Goal: Task Accomplishment & Management: Manage account settings

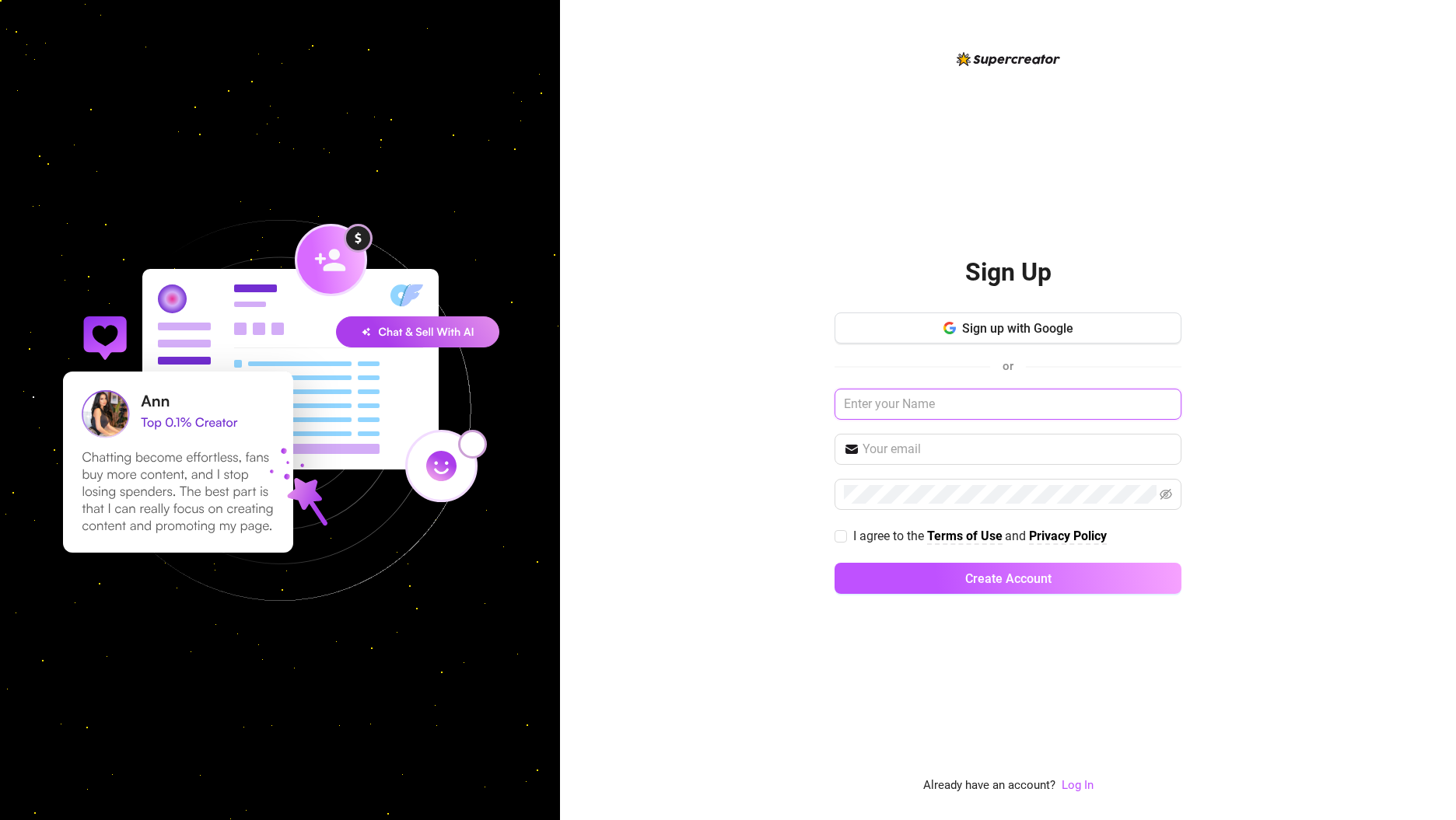
click at [938, 402] on input "text" at bounding box center [1008, 404] width 347 height 31
click at [1090, 792] on link "Log In" at bounding box center [1077, 786] width 32 height 19
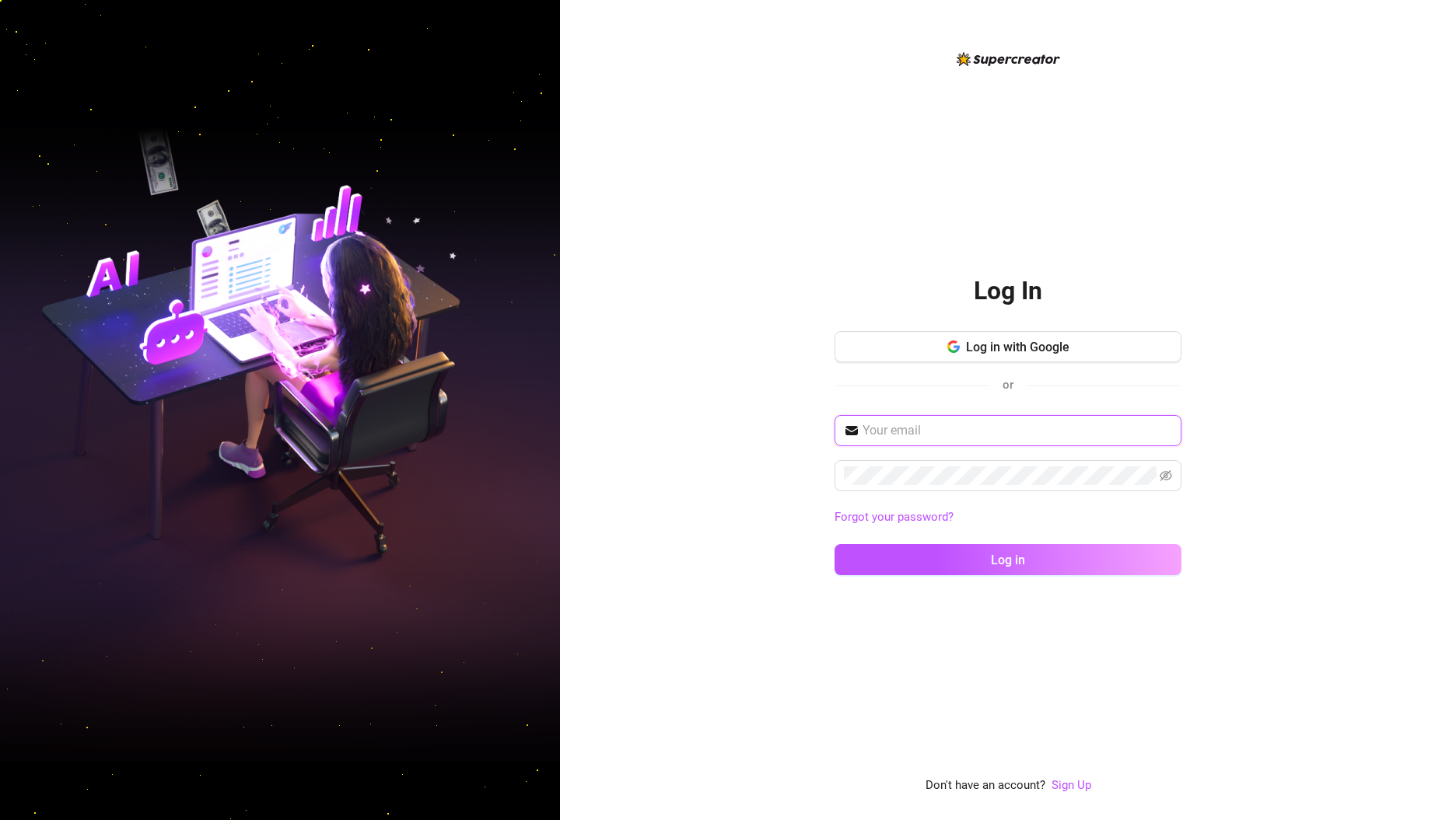
type input "[EMAIL_ADDRESS][DOMAIN_NAME]"
click at [1009, 568] on button "Log in" at bounding box center [1008, 560] width 347 height 31
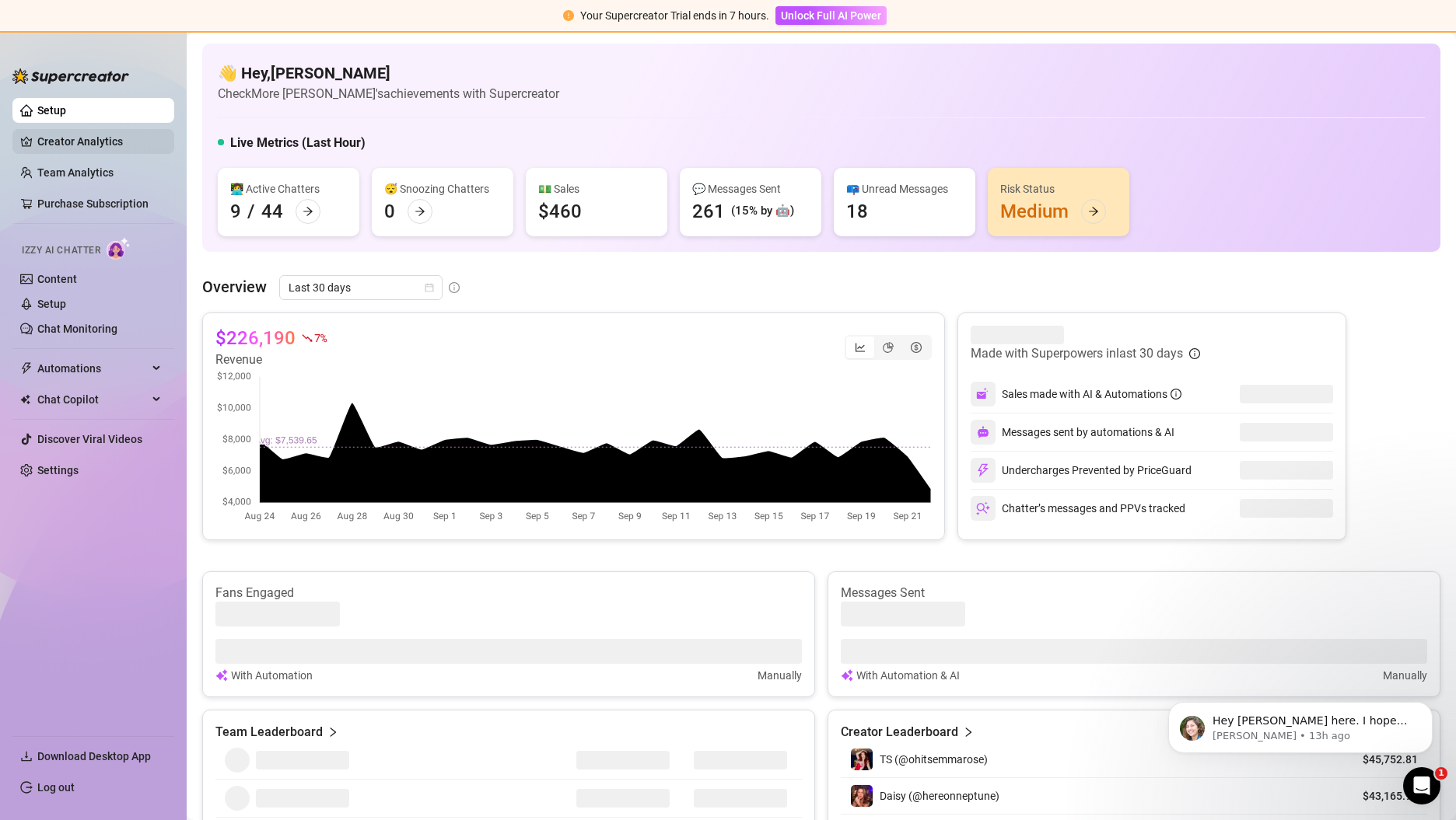
click at [80, 140] on link "Creator Analytics" at bounding box center [99, 142] width 125 height 25
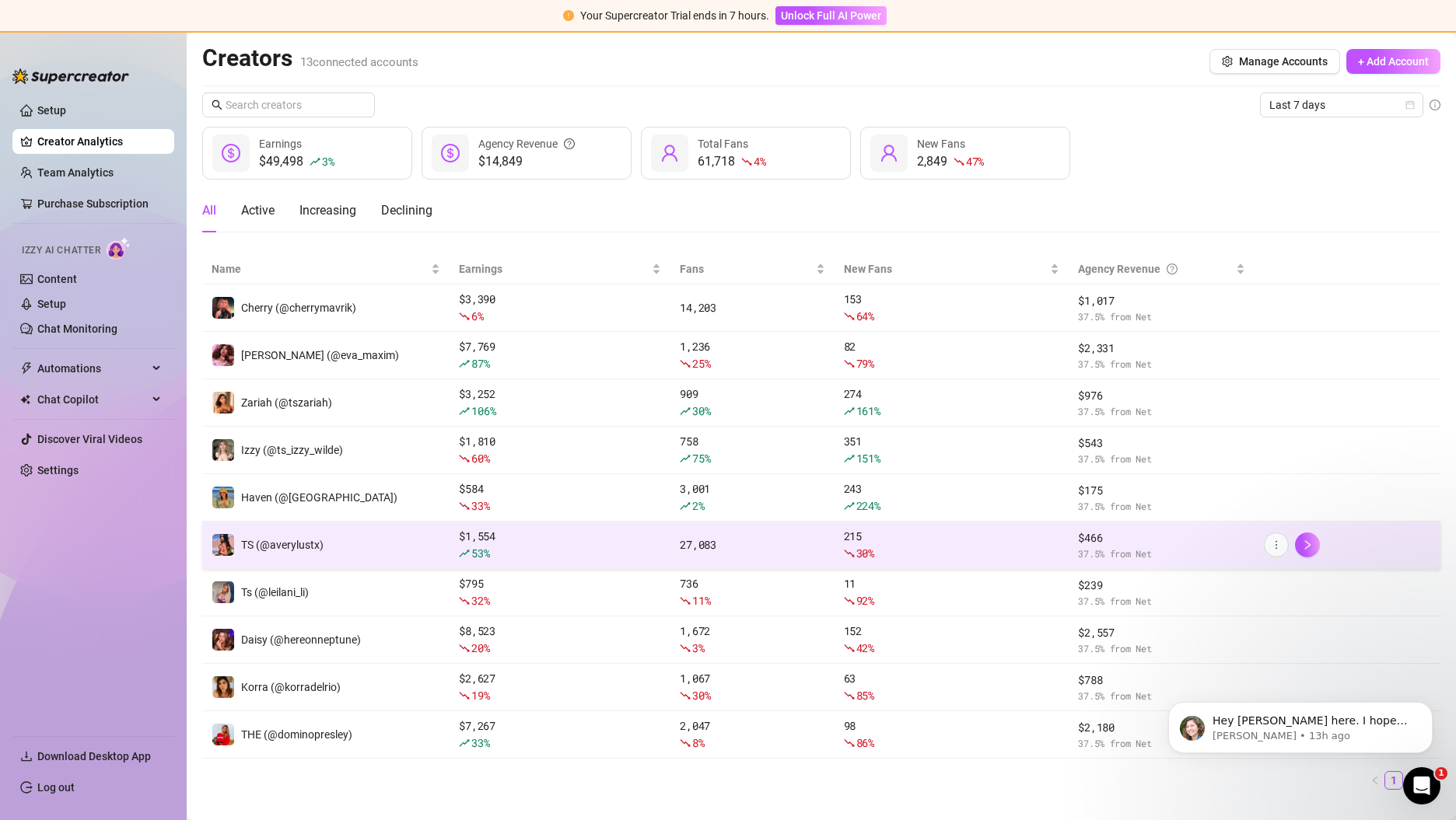
scroll to position [28, 0]
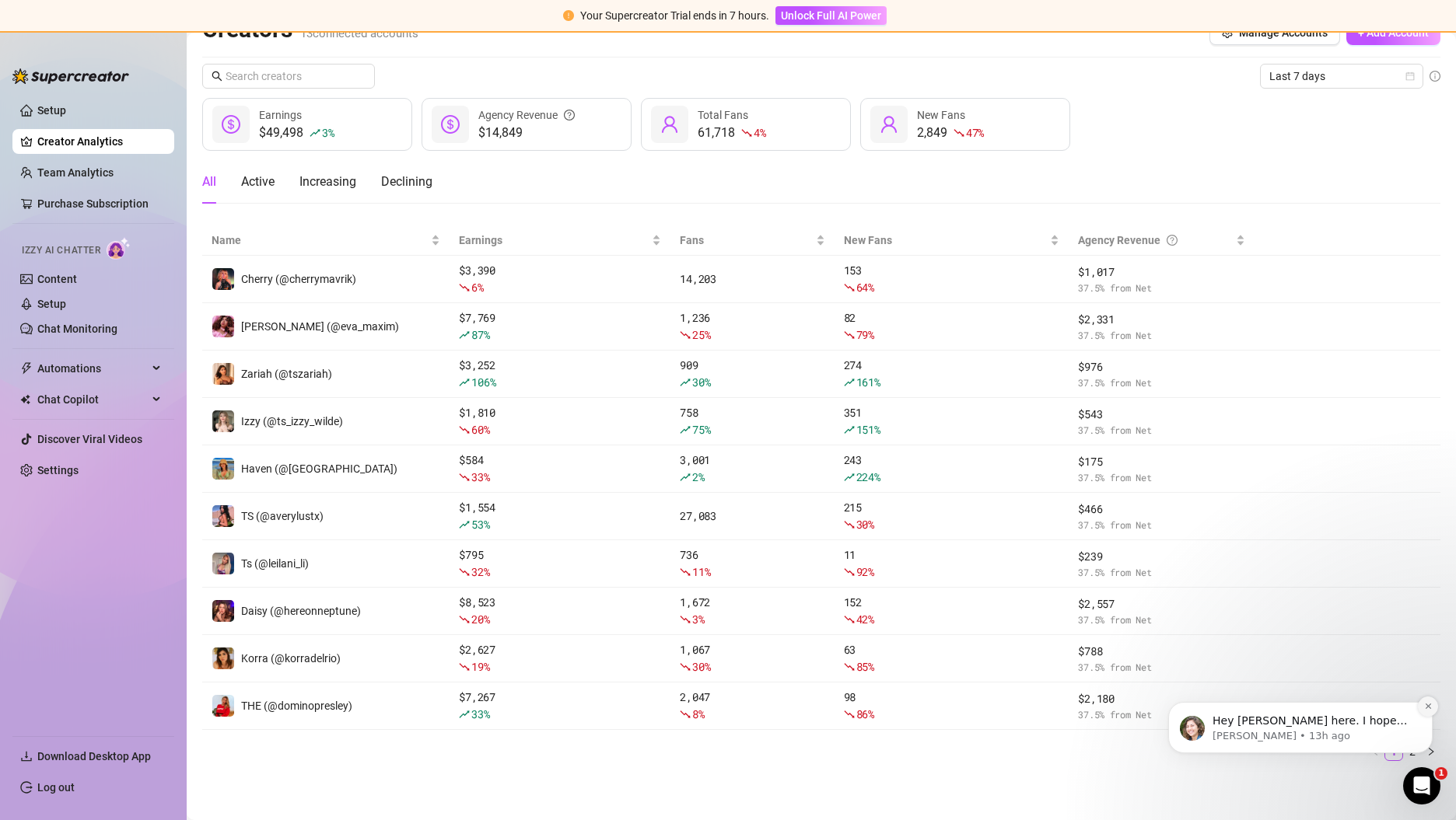
click at [1431, 709] on icon "Dismiss notification" at bounding box center [1428, 706] width 9 height 9
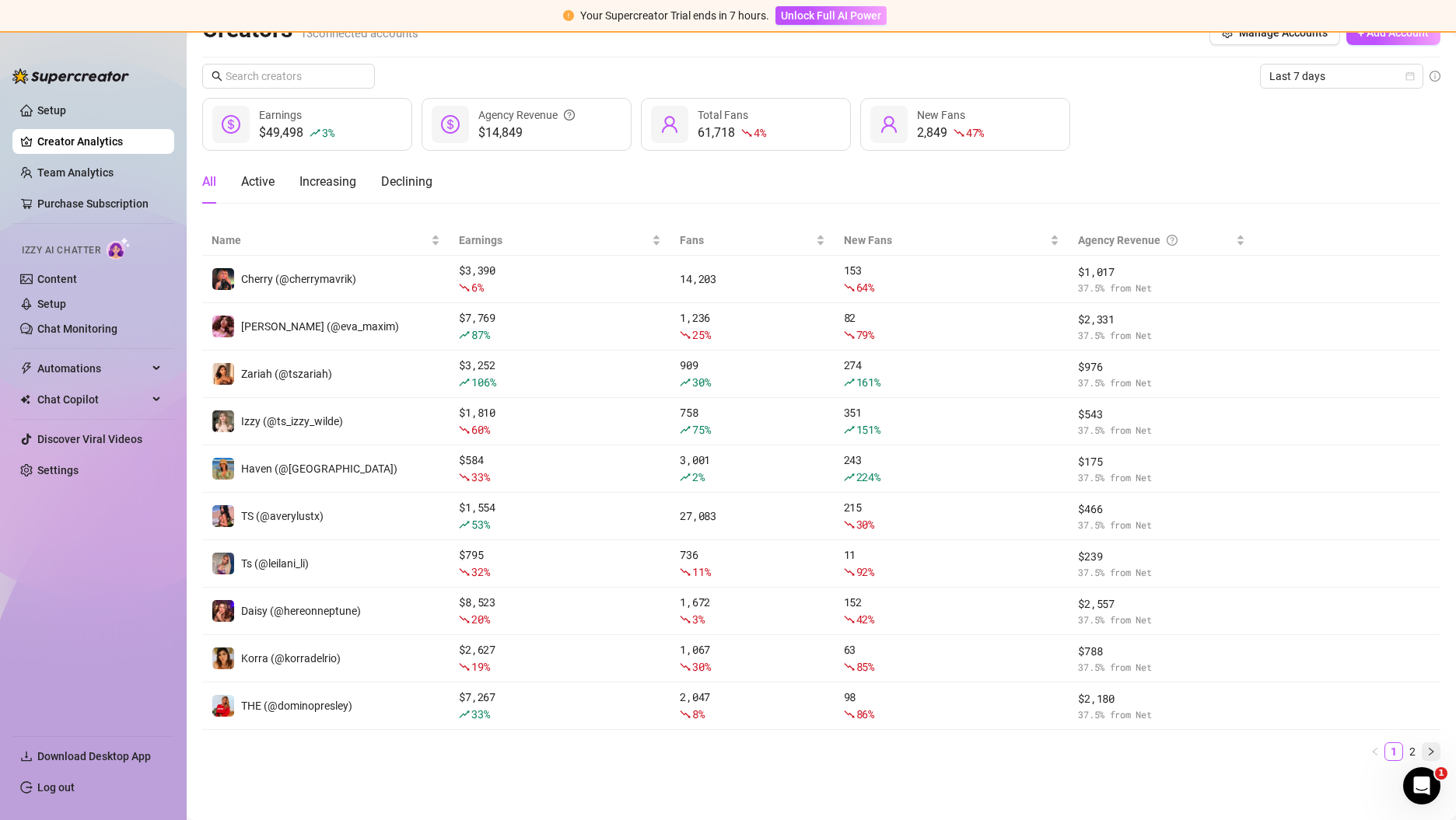
click at [1426, 752] on icon "right" at bounding box center [1430, 751] width 9 height 9
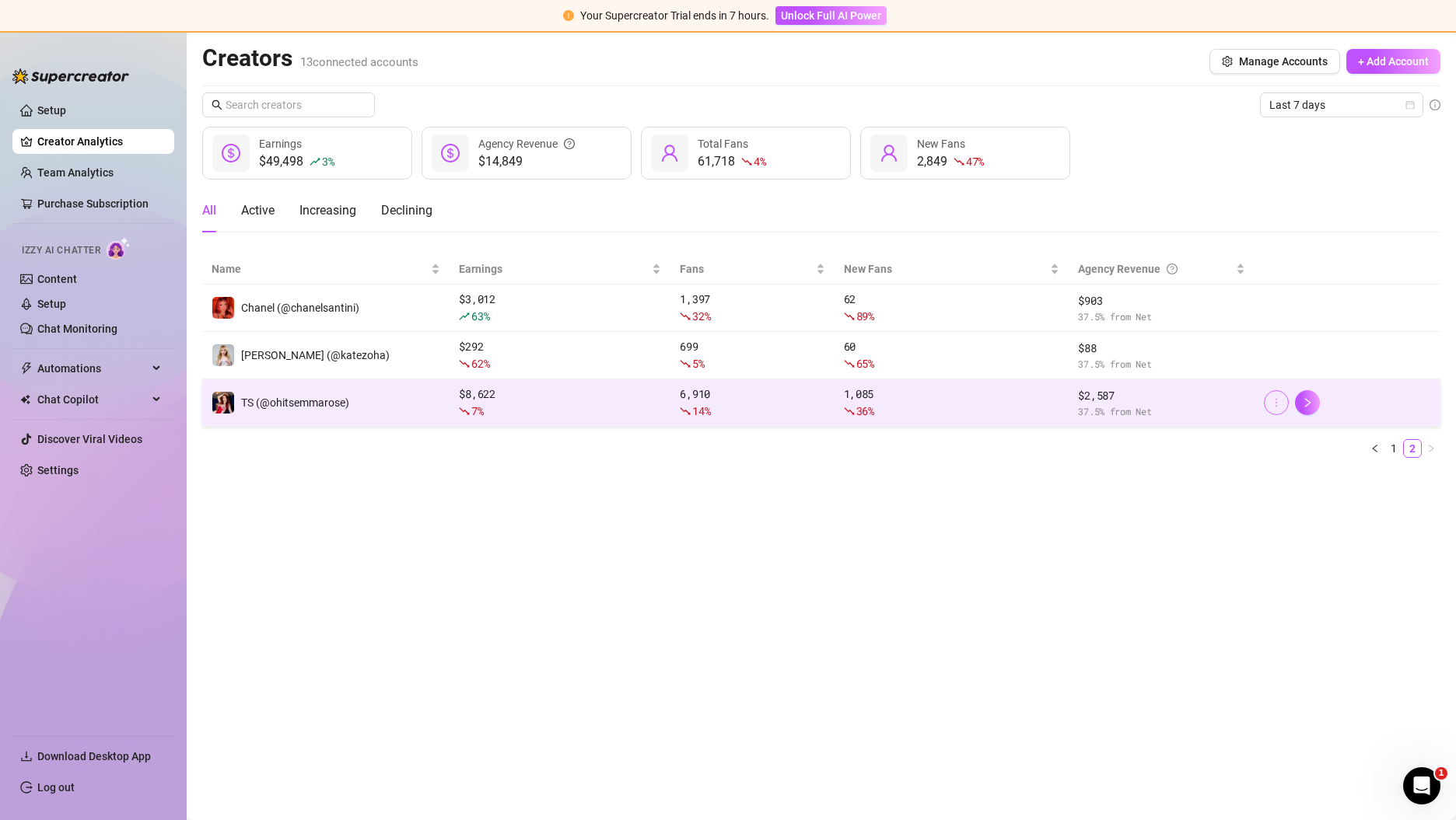
click at [1283, 403] on button "button" at bounding box center [1276, 403] width 25 height 25
click at [814, 396] on div "6,910 14 %" at bounding box center [752, 403] width 145 height 34
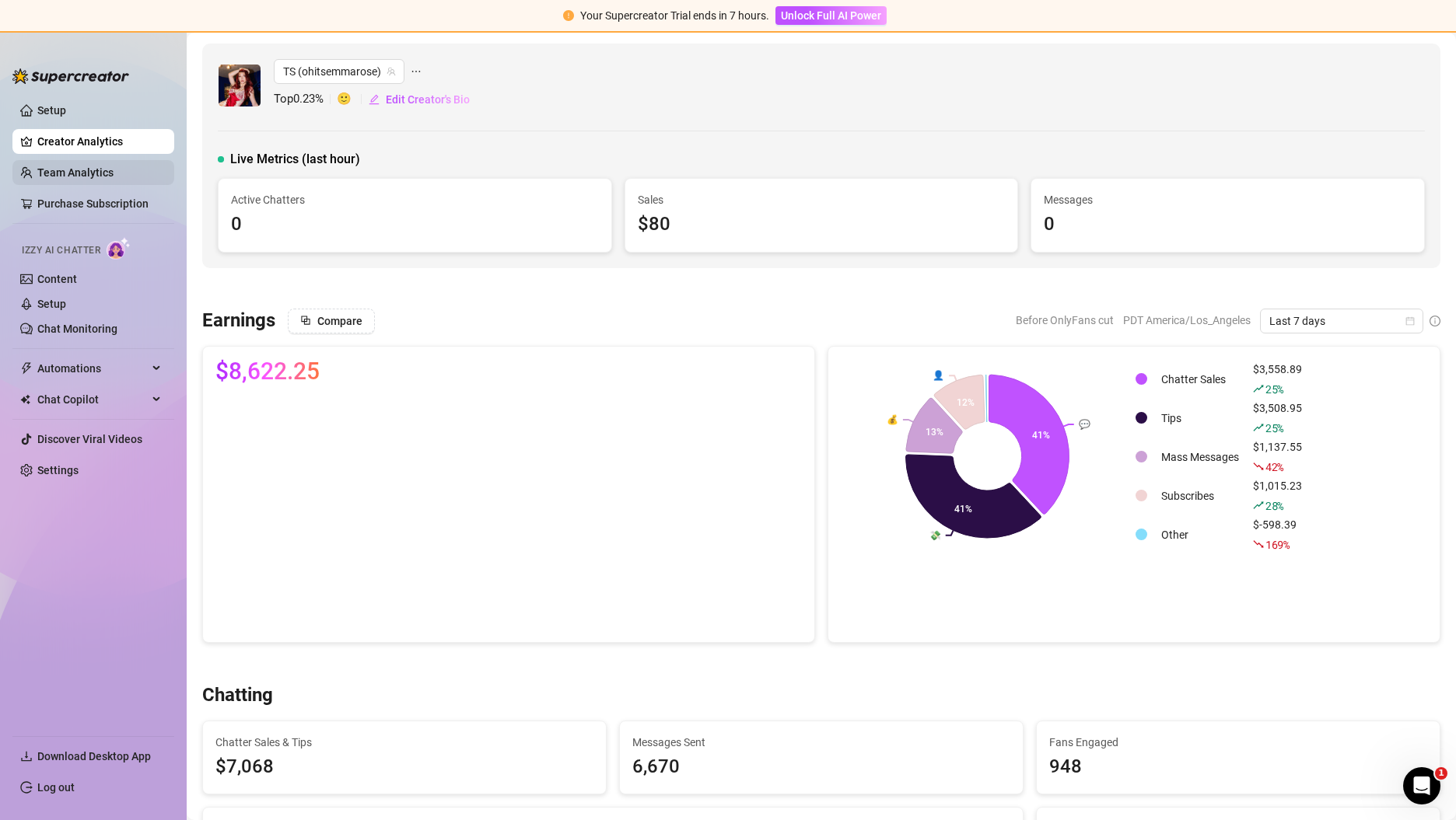
click at [77, 170] on link "Team Analytics" at bounding box center [76, 172] width 77 height 12
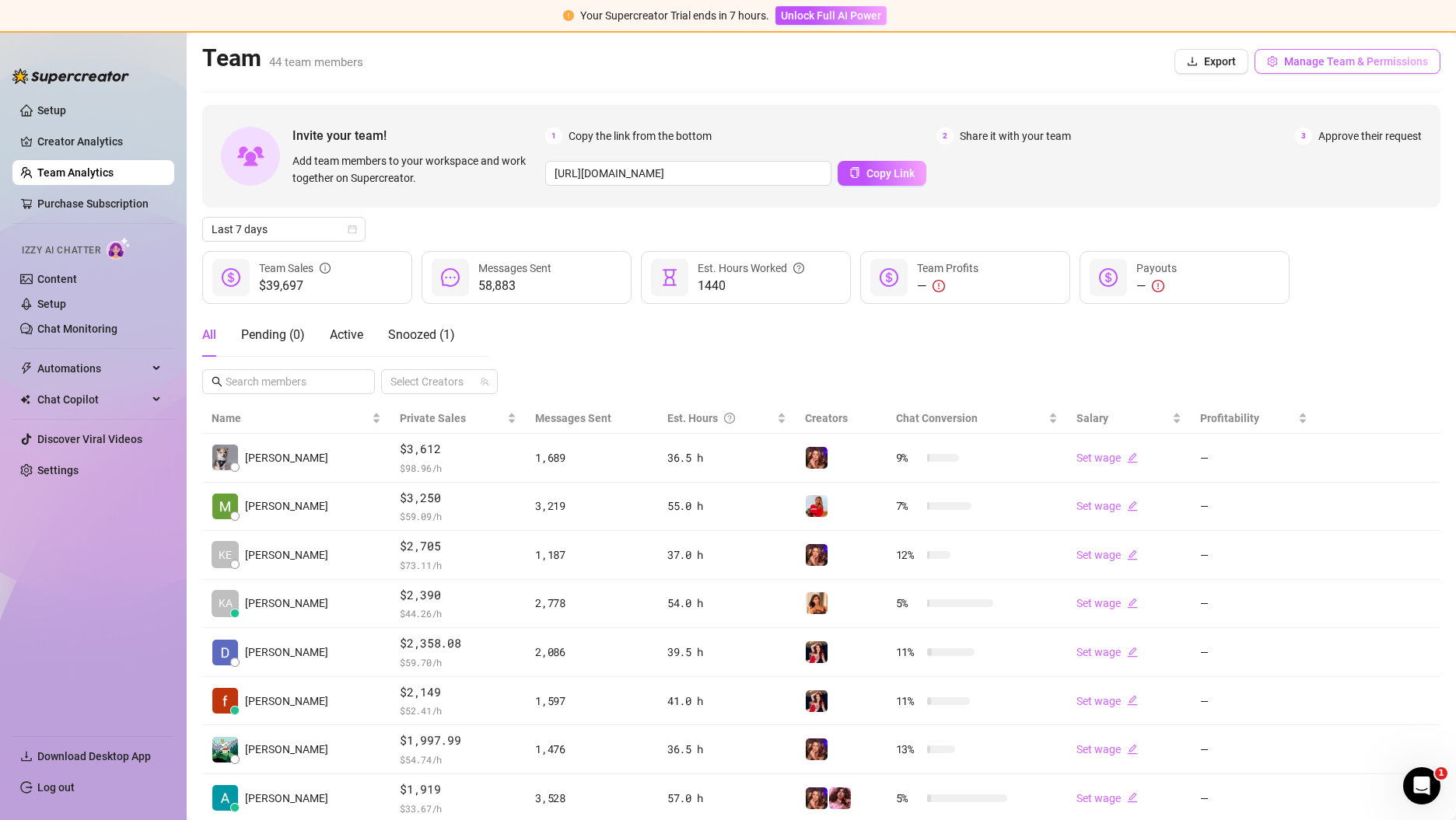
click at [1369, 63] on span "Manage Team & Permissions" at bounding box center [1356, 61] width 144 height 12
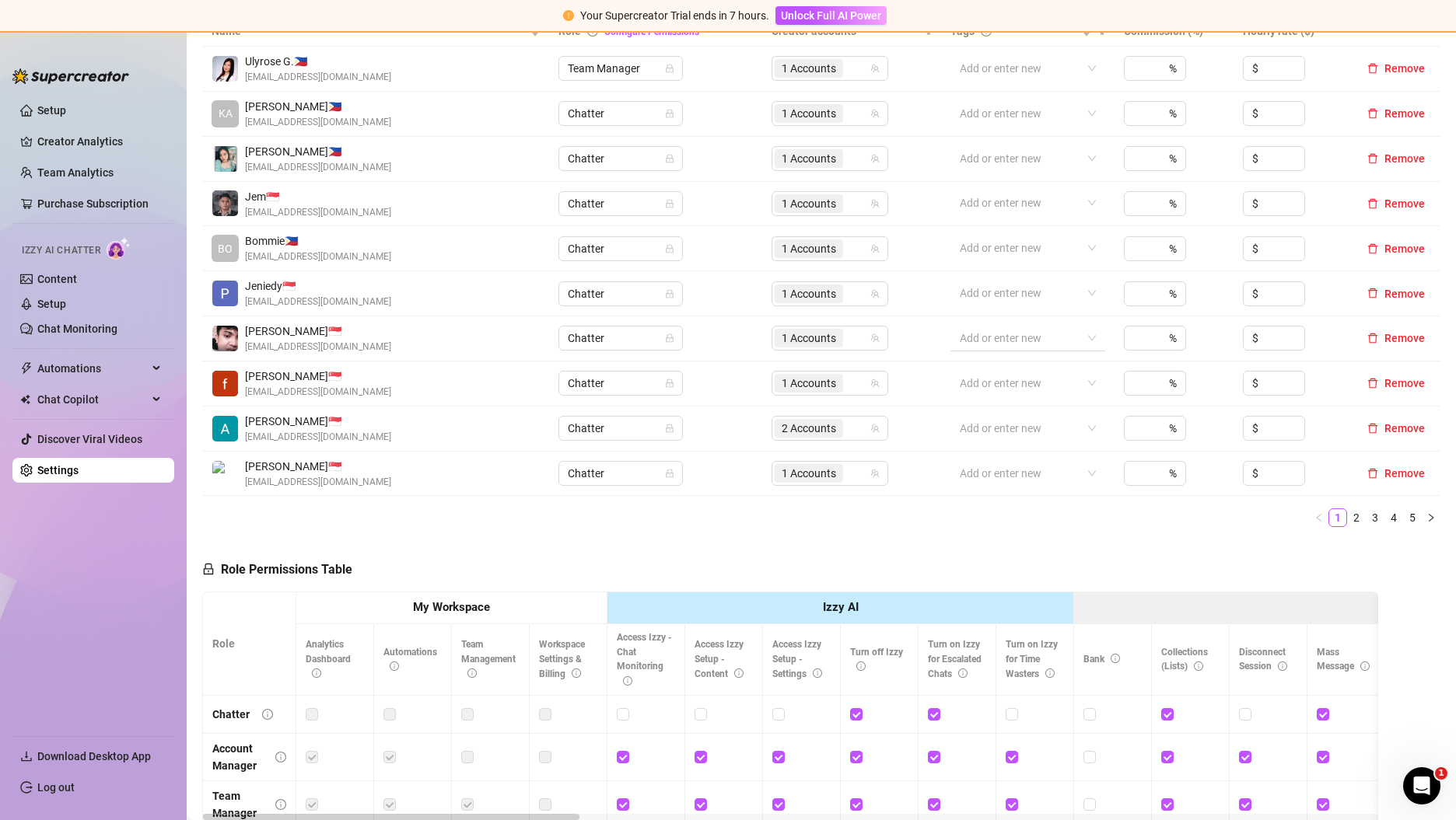
scroll to position [365, 0]
click at [1384, 517] on li "4" at bounding box center [1393, 517] width 19 height 19
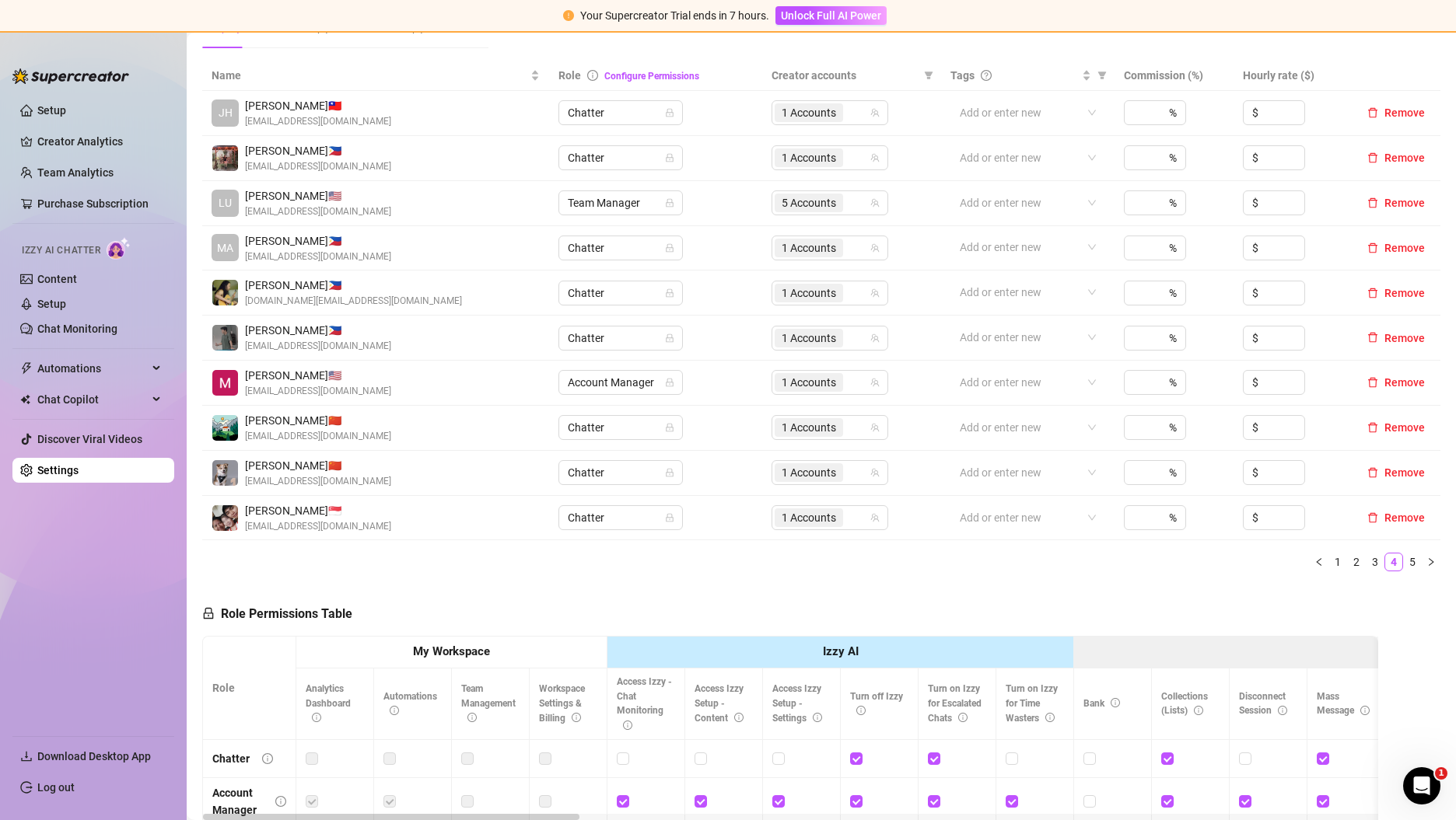
scroll to position [314, 0]
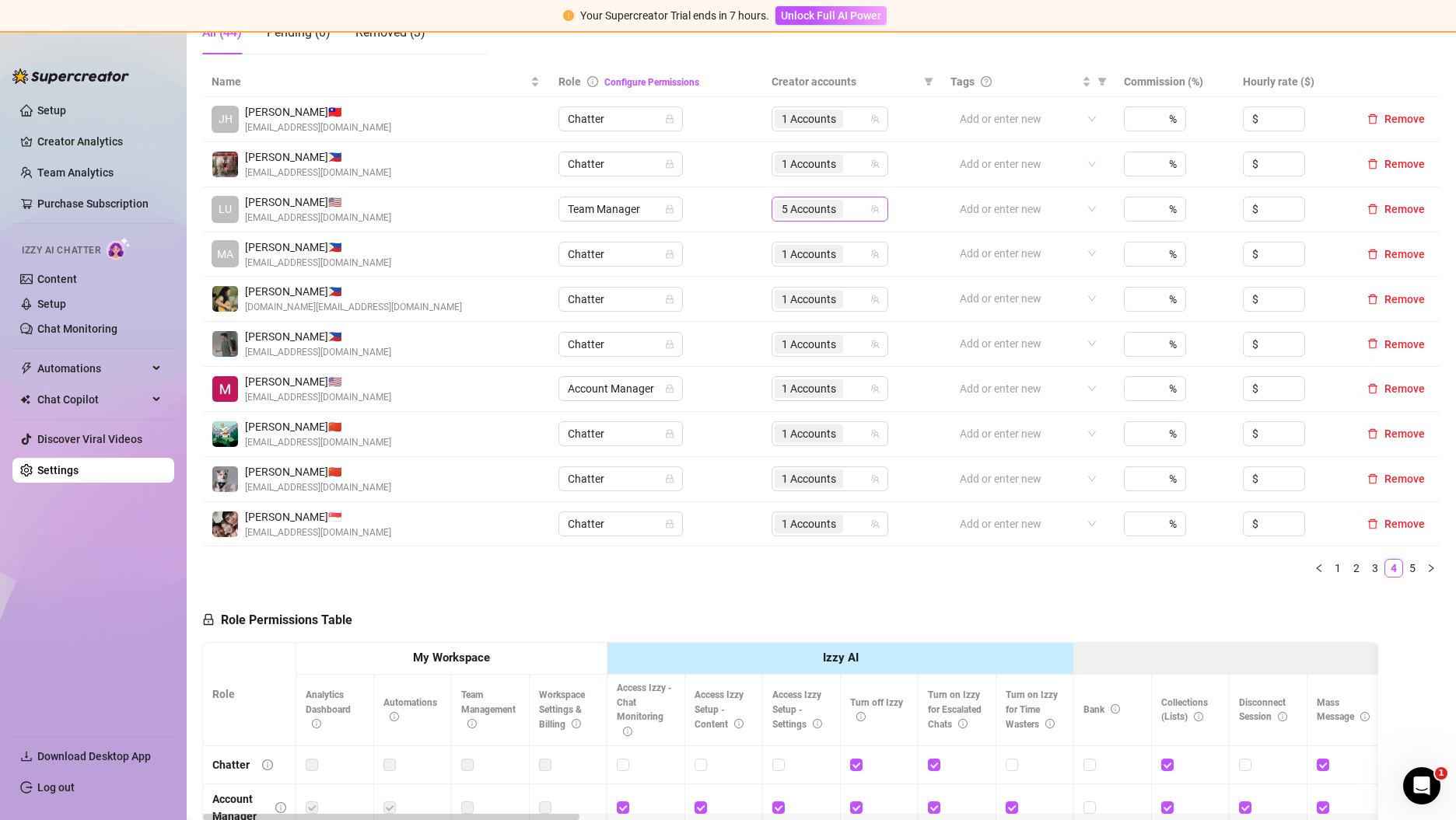
click at [854, 210] on div "5 Accounts" at bounding box center [822, 209] width 94 height 22
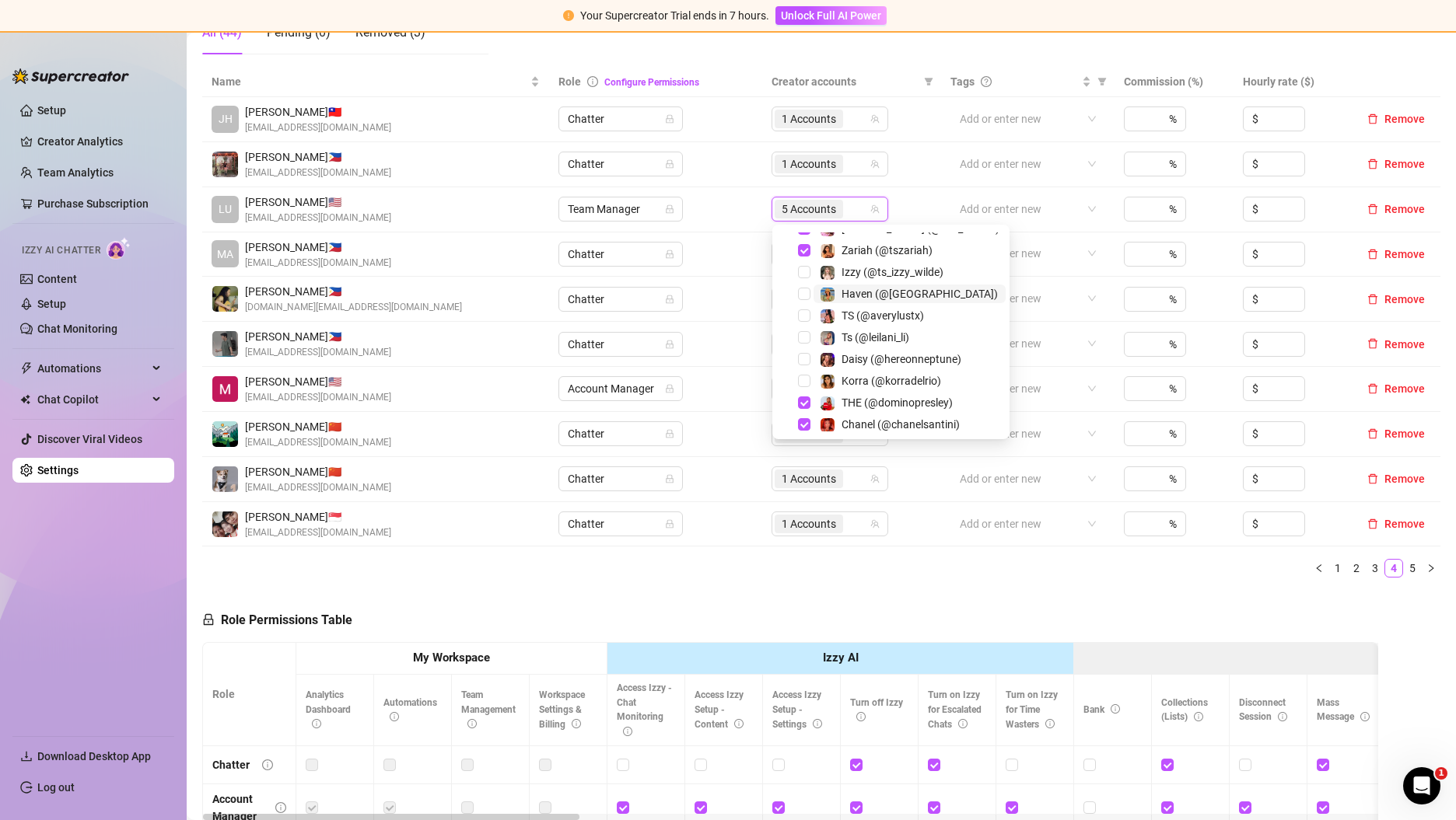
scroll to position [106, 0]
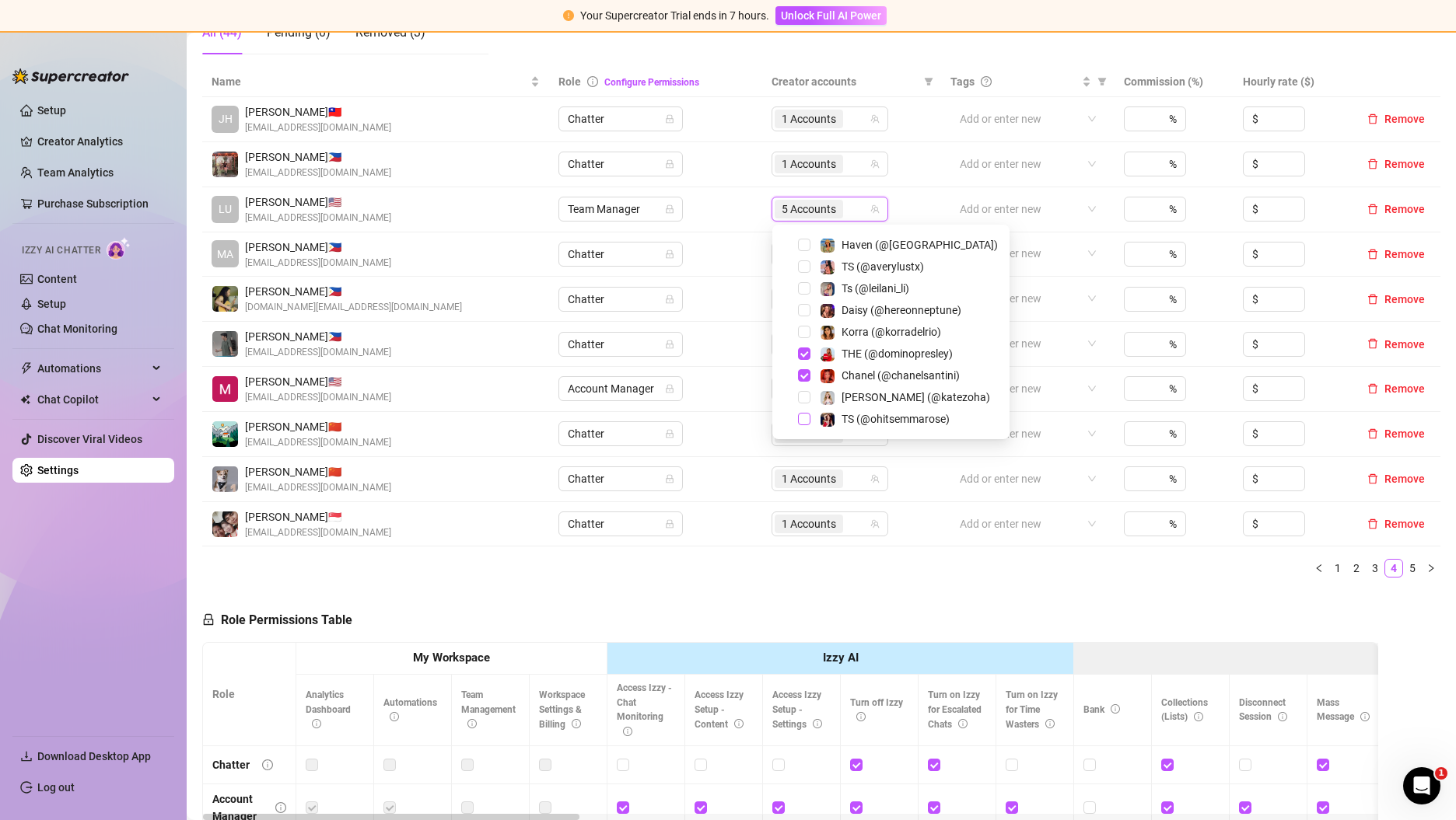
click at [807, 417] on span "Select tree node" at bounding box center [803, 418] width 12 height 12
click at [1084, 579] on div "Name Role Configure Permissions Creator accounts Tags Commission (%) Hourly rat…" at bounding box center [820, 328] width 1238 height 523
